Goal: Task Accomplishment & Management: Manage account settings

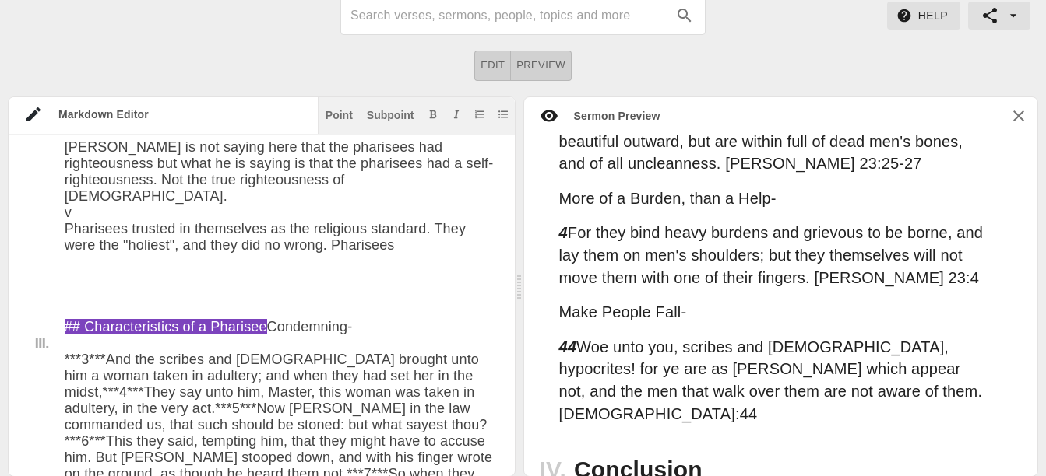
scroll to position [2226, 0]
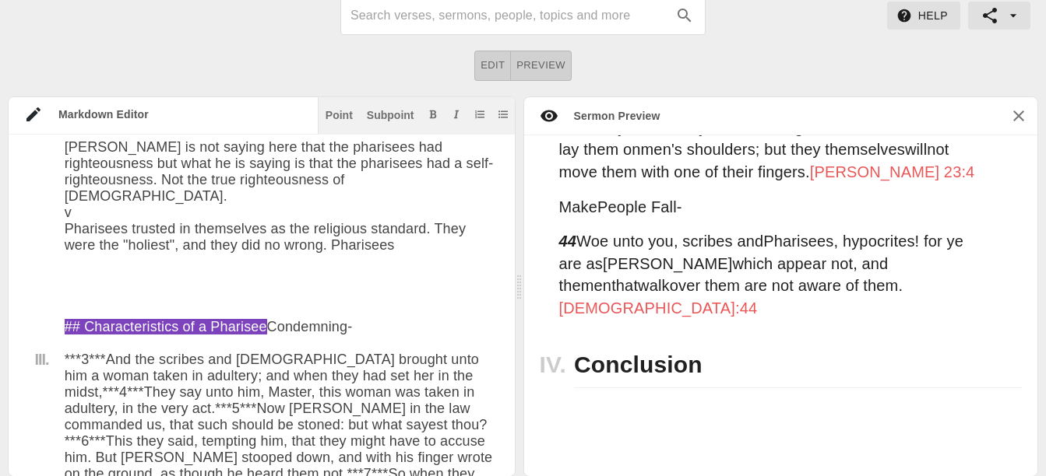
type textarea "# Lor Ipsumd si Ametc a Elitsedd- Eiusmod 01:7-41 TEMPORINCI UT LABOREET: DOL M…"
click at [999, 23] on button "button" at bounding box center [999, 16] width 62 height 28
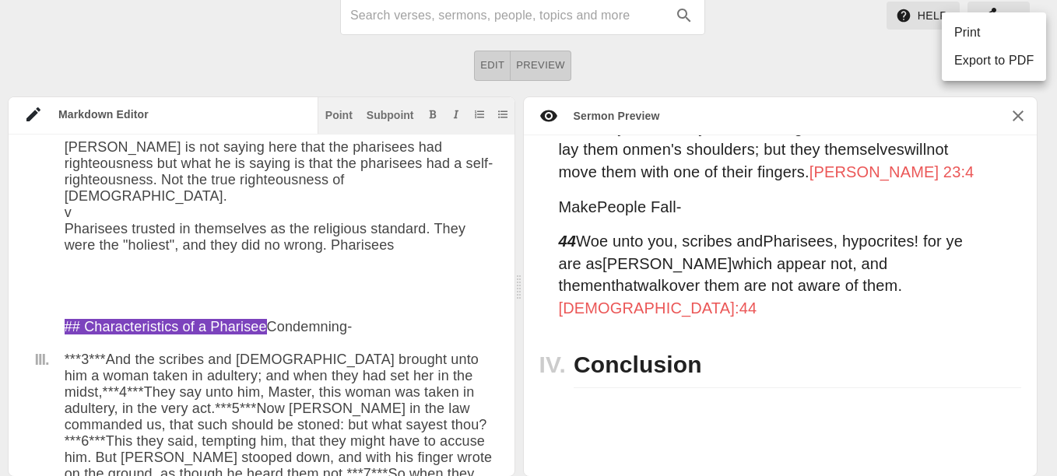
click at [993, 18] on ul "Print Export to PDF" at bounding box center [994, 46] width 104 height 69
click at [991, 5] on div at bounding box center [528, 238] width 1057 height 476
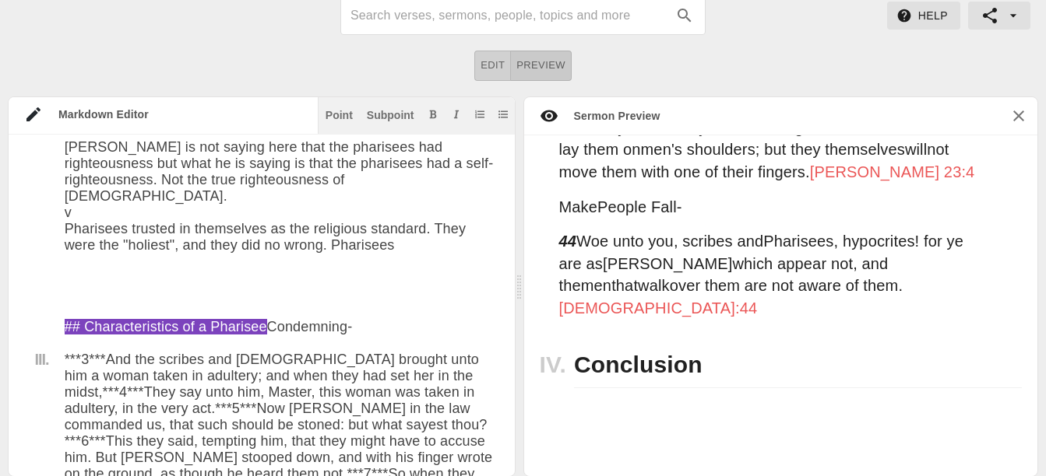
click at [542, 59] on span "Preview" at bounding box center [540, 66] width 49 height 18
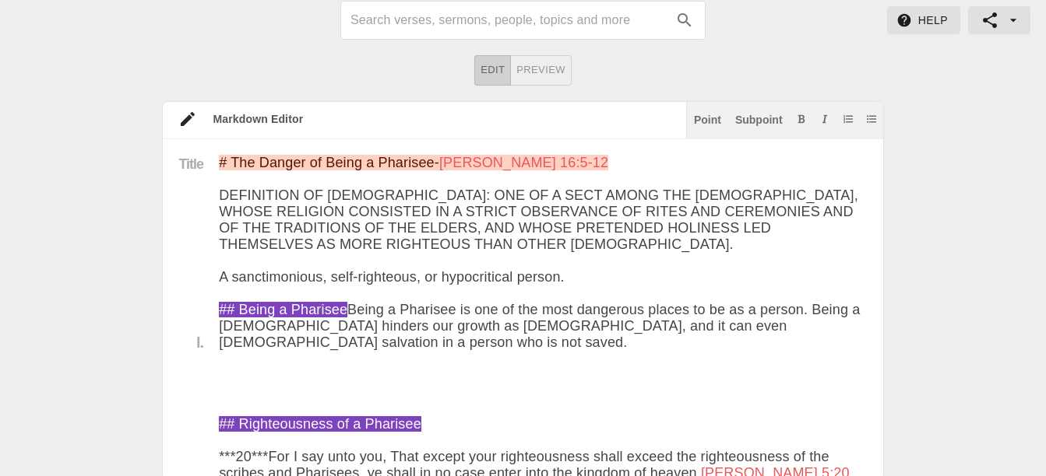
scroll to position [0, 0]
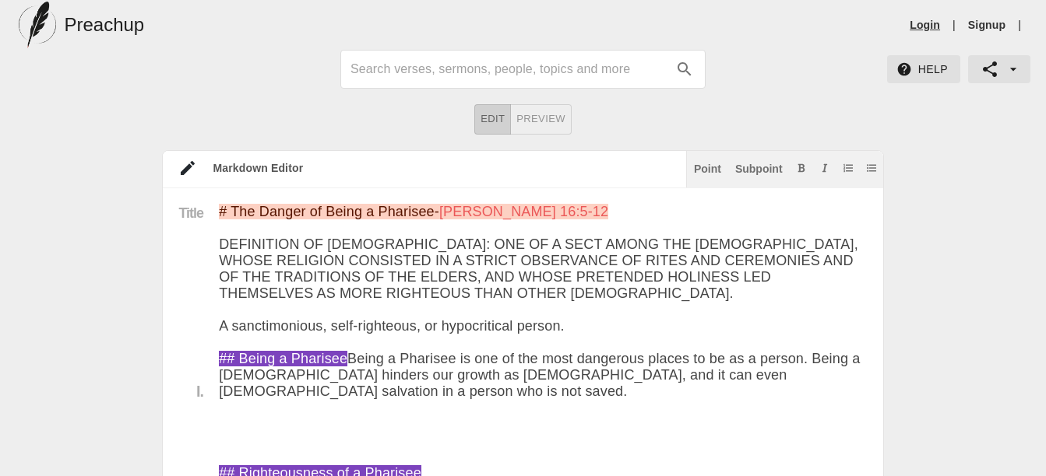
click at [944, 19] on li "Login" at bounding box center [924, 25] width 43 height 16
click at [937, 23] on link "Login" at bounding box center [924, 25] width 30 height 16
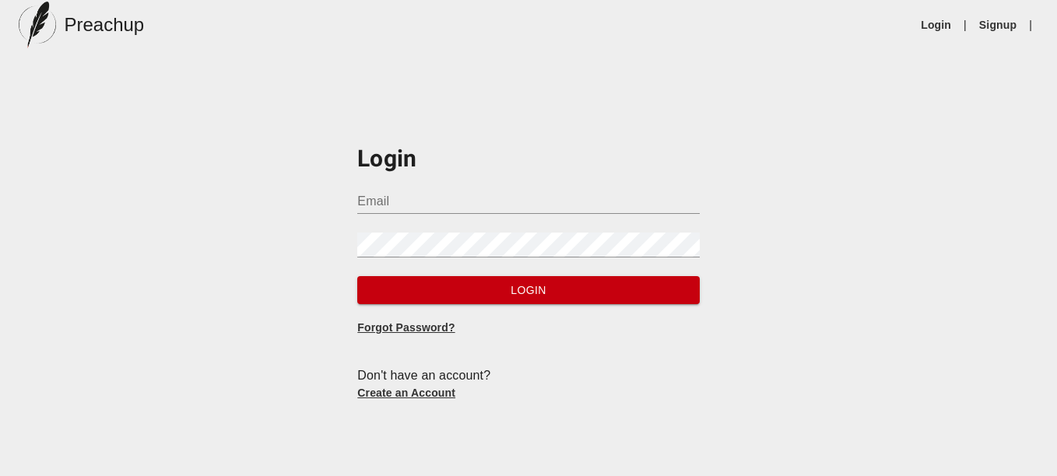
type input "[EMAIL_ADDRESS][DOMAIN_NAME]"
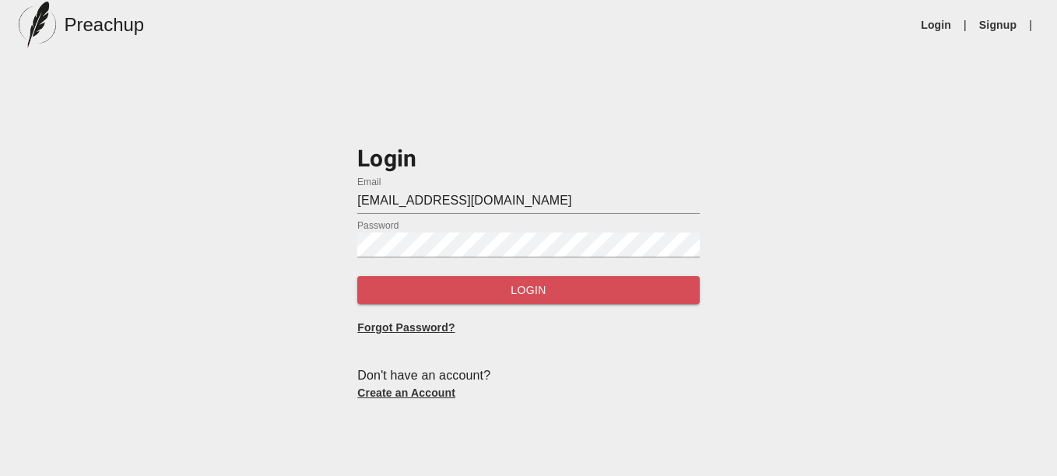
click at [549, 290] on span "Login" at bounding box center [528, 290] width 317 height 19
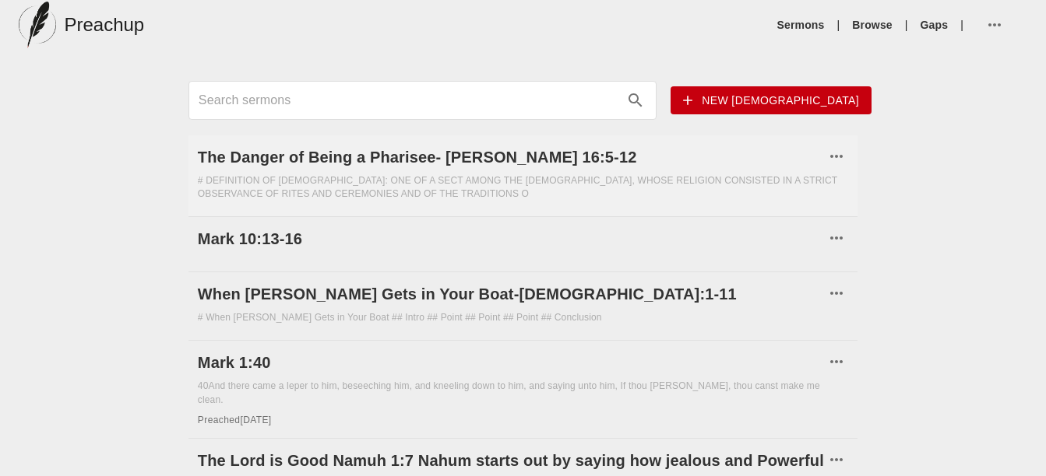
click at [494, 185] on div "# DEFINITION OF [DEMOGRAPHIC_DATA]: ONE OF A SECT AMONG THE [DEMOGRAPHIC_DATA],…" at bounding box center [523, 187] width 650 height 26
click at [480, 155] on h6 "The Danger of Being a Pharisee- [PERSON_NAME] 16:5-12" at bounding box center [511, 157] width 627 height 25
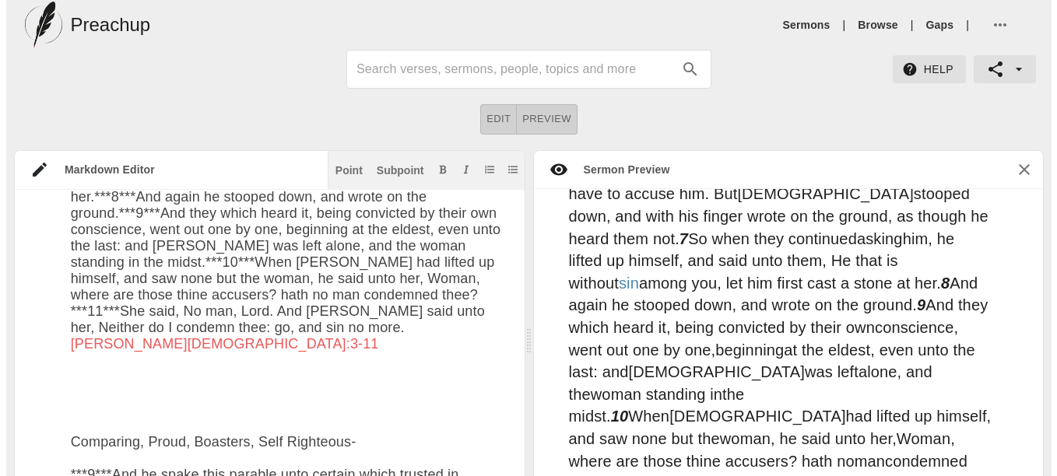
scroll to position [16, 0]
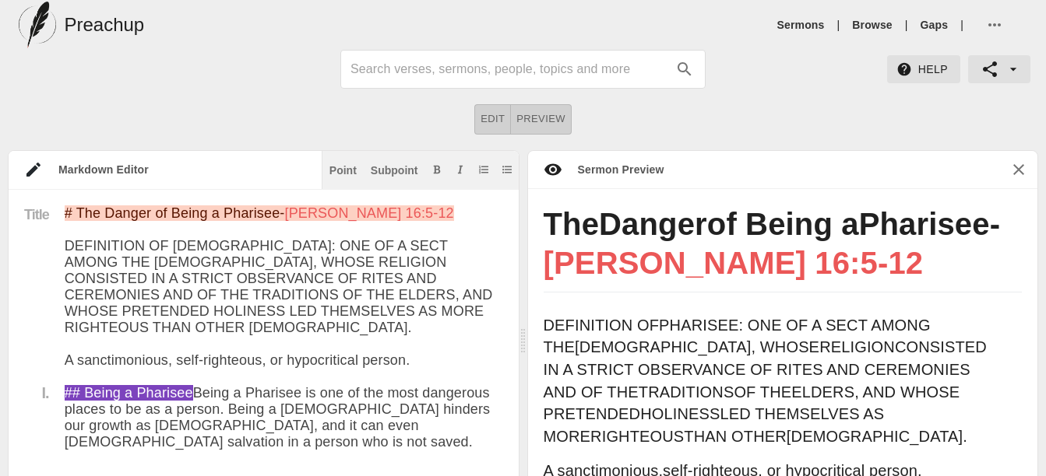
click at [997, 30] on icon "button" at bounding box center [994, 25] width 19 height 19
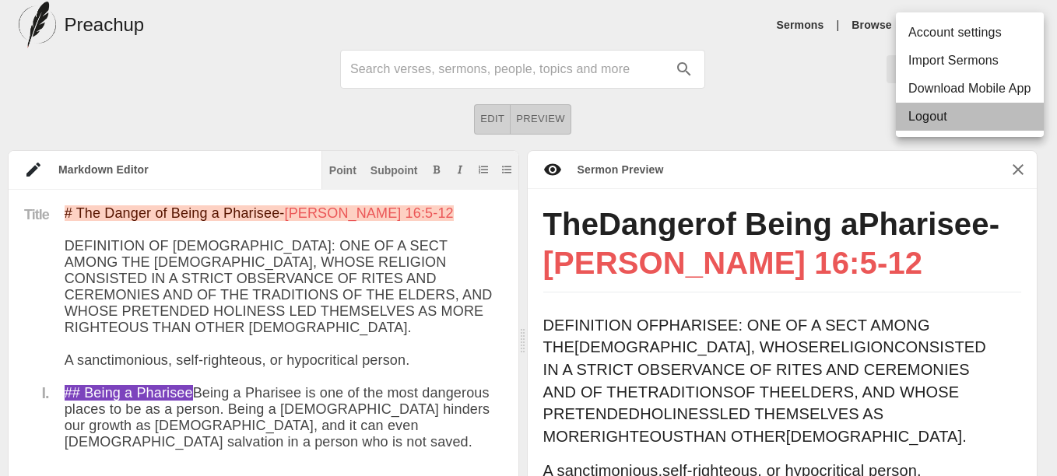
click at [962, 115] on li "Logout" at bounding box center [970, 117] width 148 height 28
